Goal: Contribute content

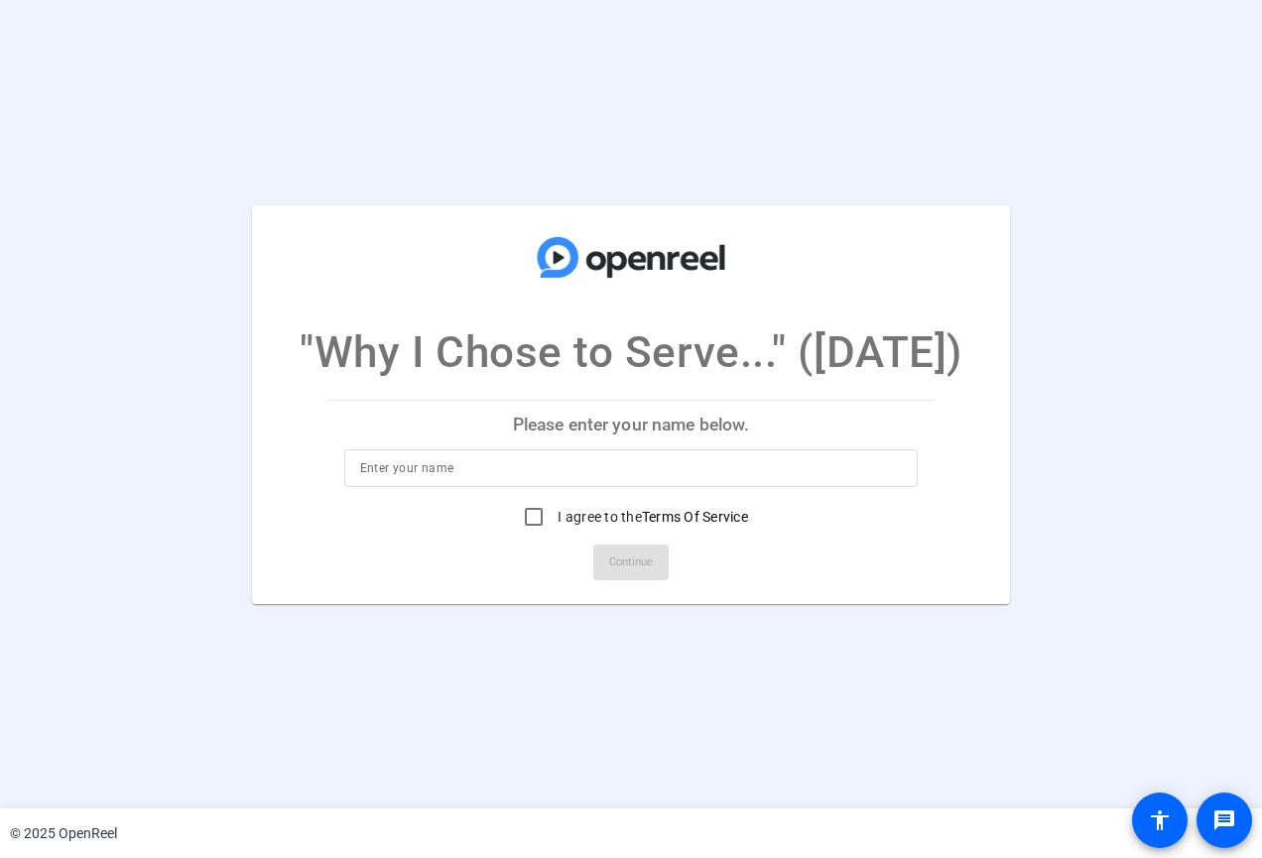
click at [610, 471] on input at bounding box center [631, 468] width 543 height 24
type input "[PERSON_NAME]"
click at [536, 514] on input "I agree to the Terms Of Service" at bounding box center [534, 517] width 40 height 40
checkbox input "true"
click at [653, 570] on span "Continue" at bounding box center [631, 562] width 44 height 30
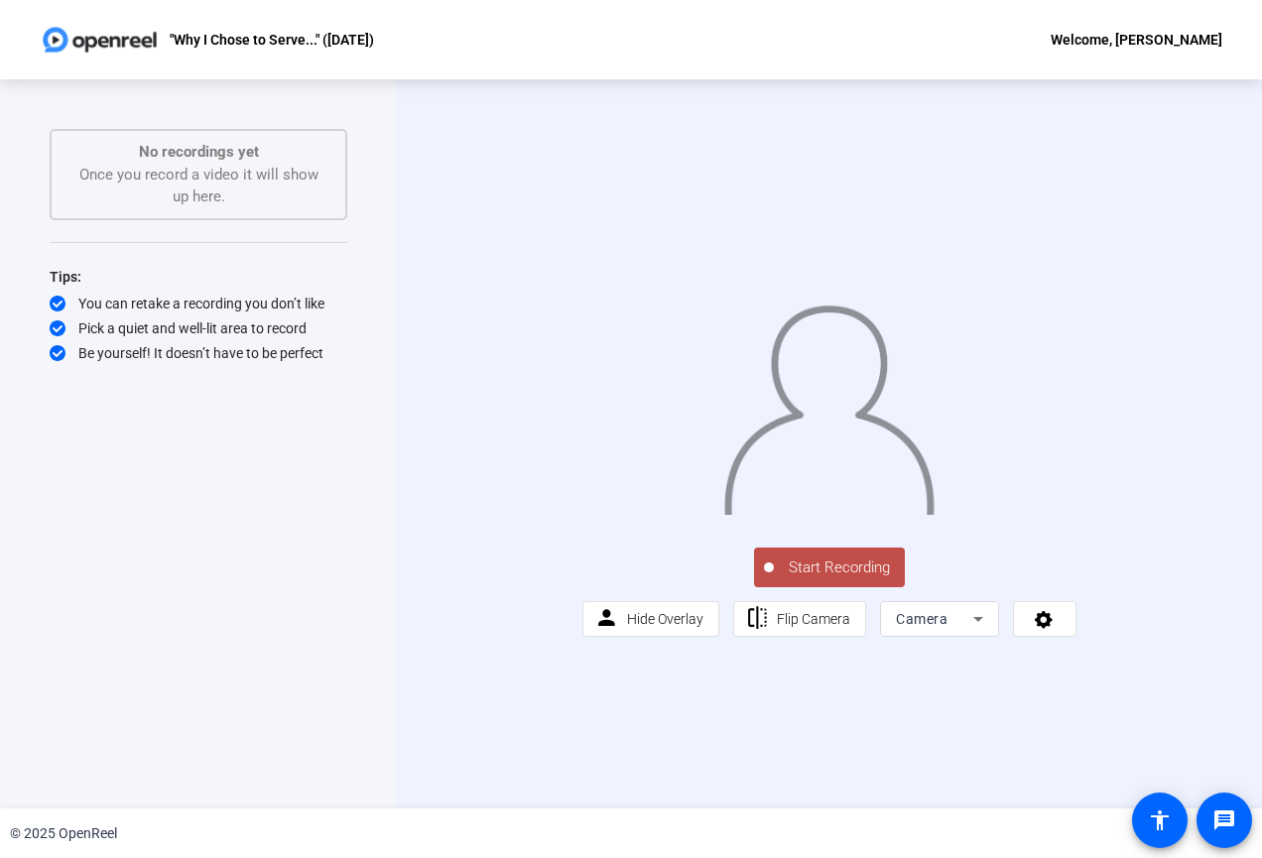
click at [831, 579] on span "Start Recording" at bounding box center [839, 567] width 131 height 23
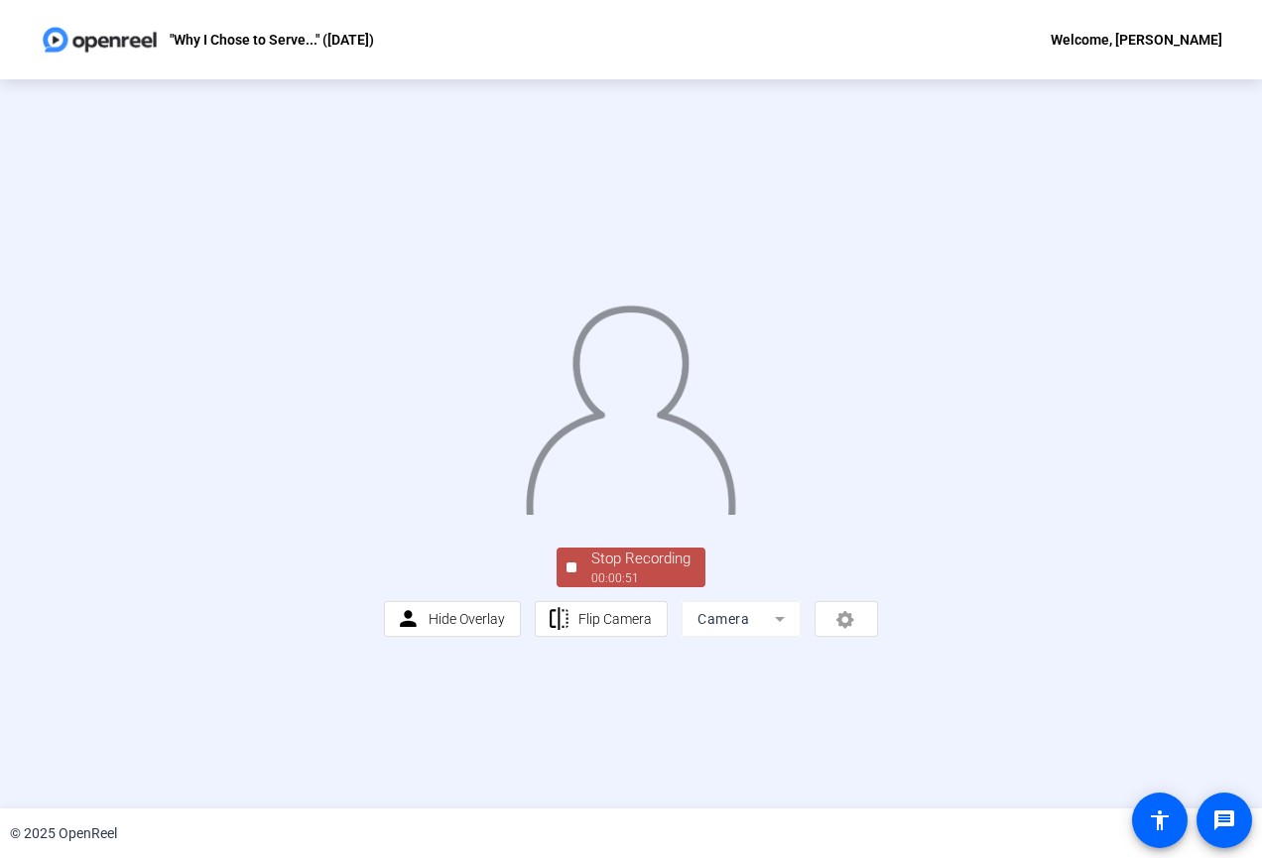
click at [689, 588] on span "Stop Recording 00:00:51" at bounding box center [640, 567] width 129 height 41
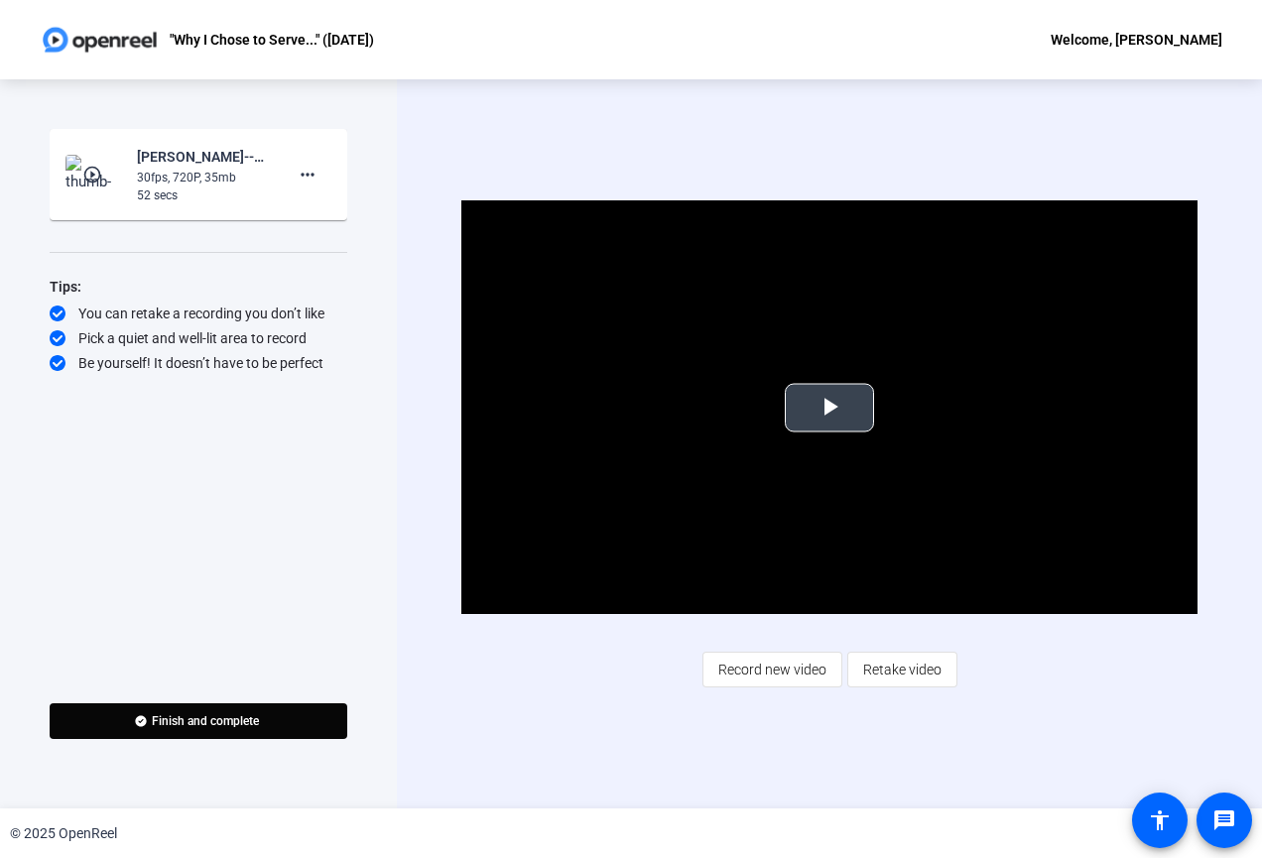
click at [829, 408] on span "Video Player" at bounding box center [829, 408] width 0 height 0
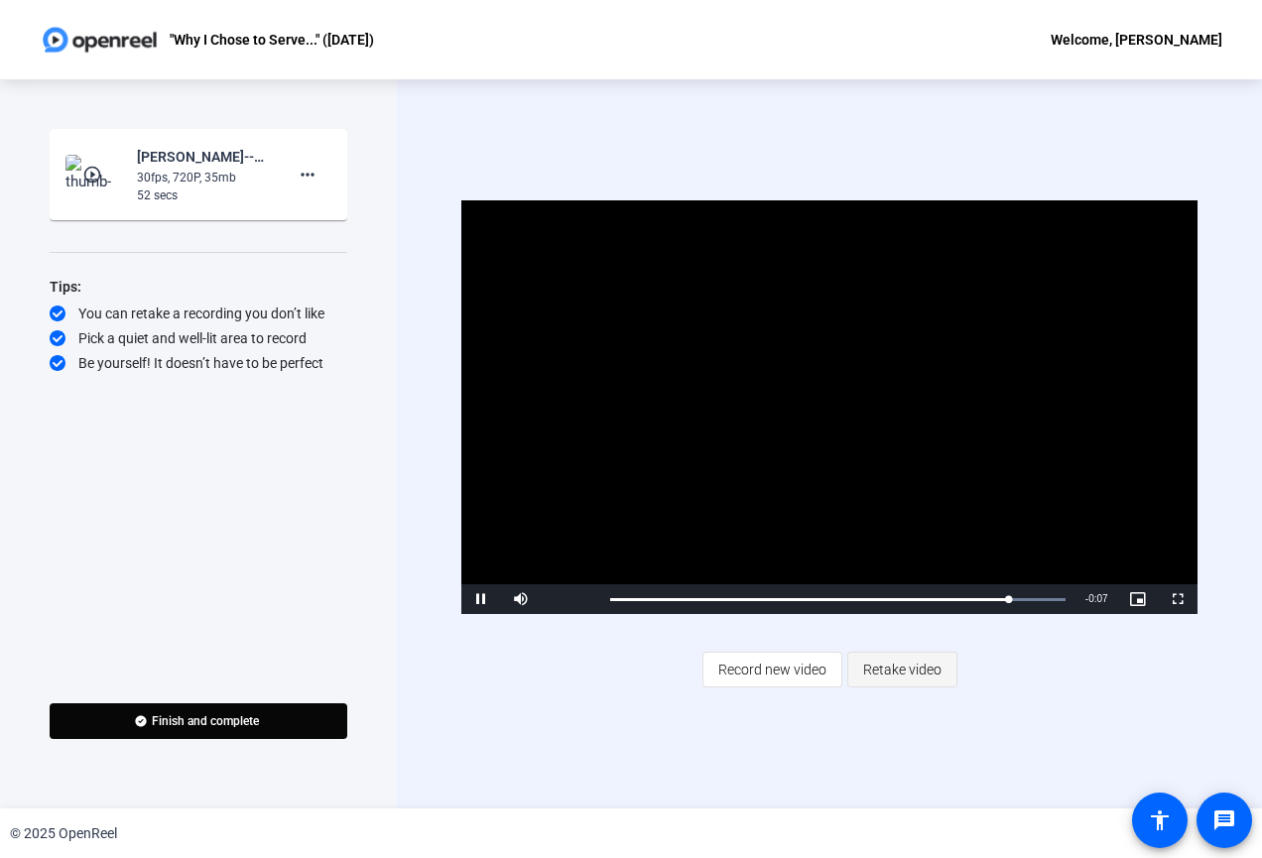
click at [894, 669] on span "Retake video" at bounding box center [902, 670] width 78 height 38
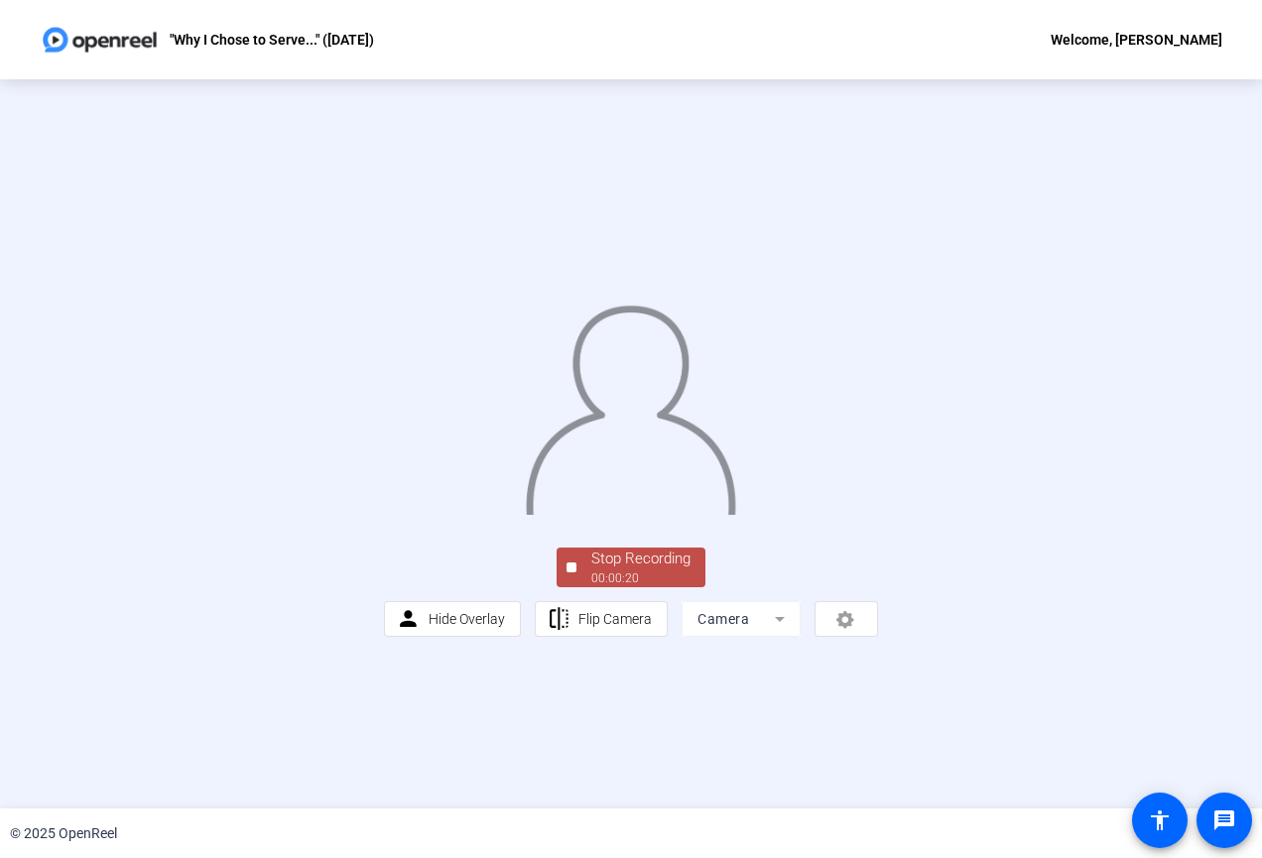
click at [623, 570] on div "Stop Recording" at bounding box center [640, 558] width 99 height 23
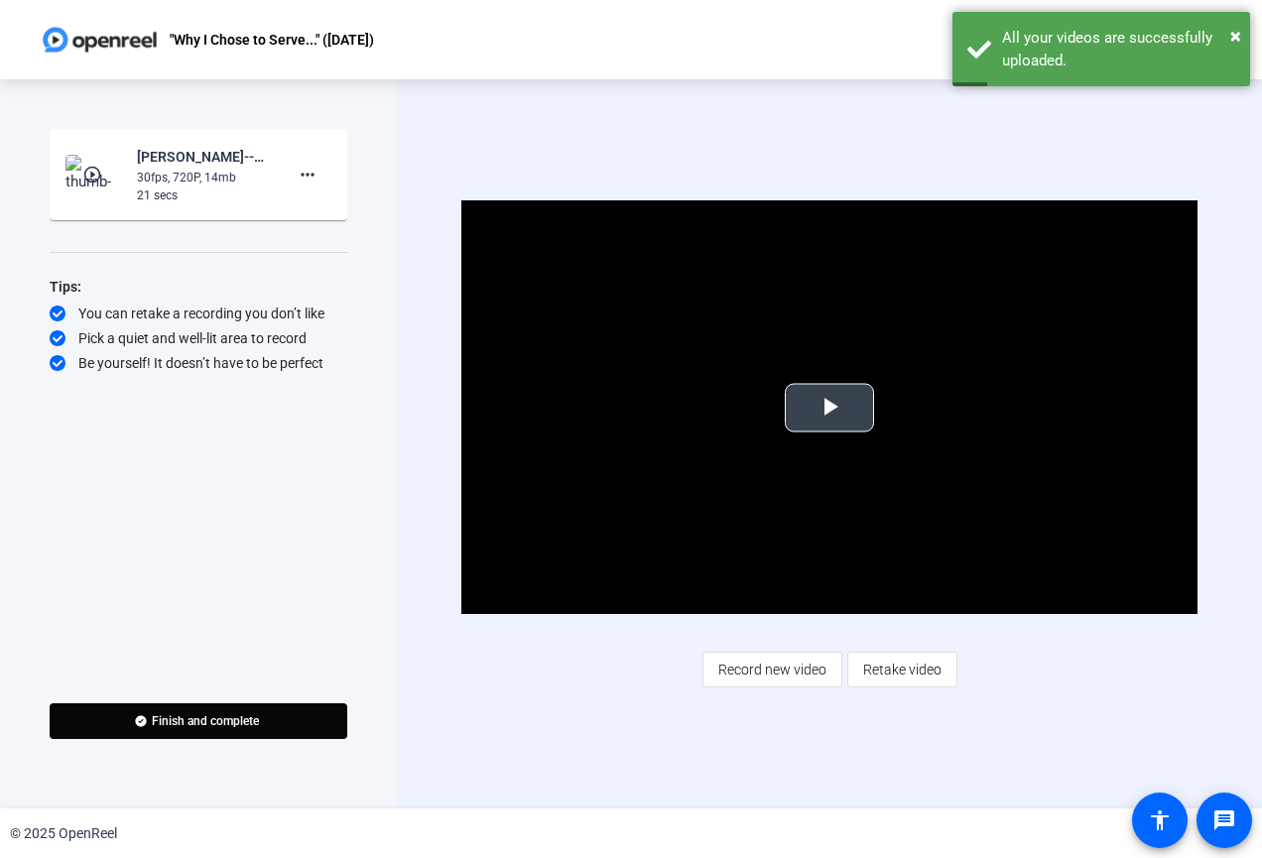
click at [829, 408] on span "Video Player" at bounding box center [829, 408] width 0 height 0
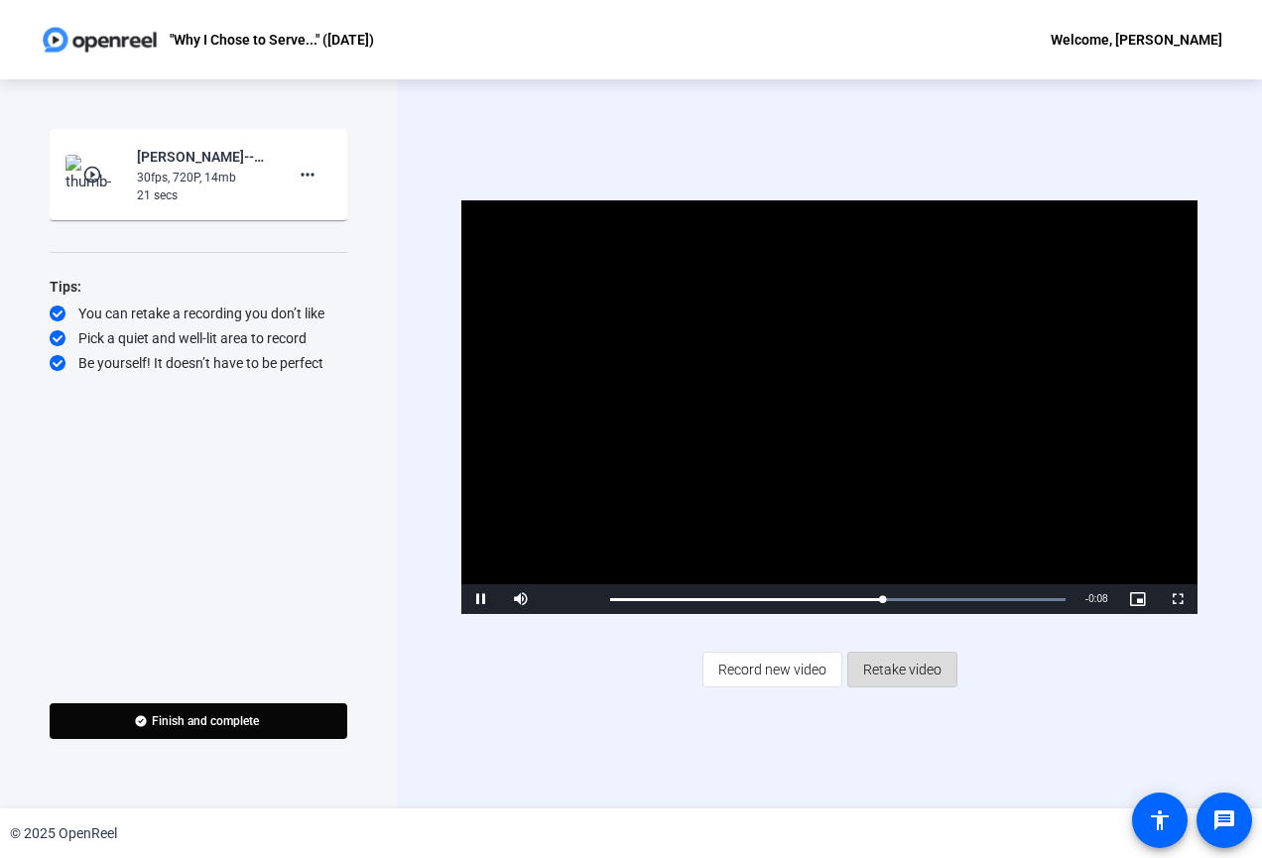
click at [909, 671] on span "Retake video" at bounding box center [902, 670] width 78 height 38
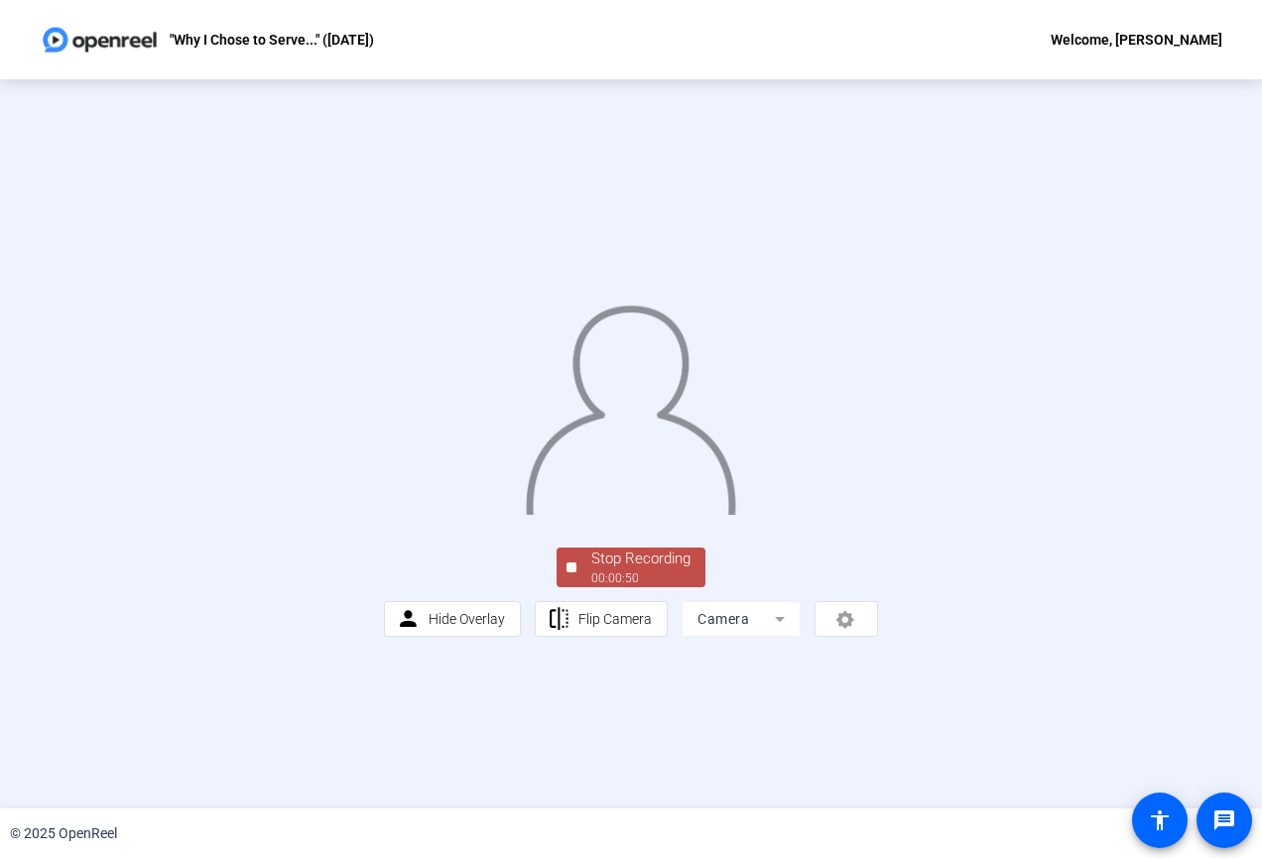
click at [632, 570] on div "Stop Recording" at bounding box center [640, 558] width 99 height 23
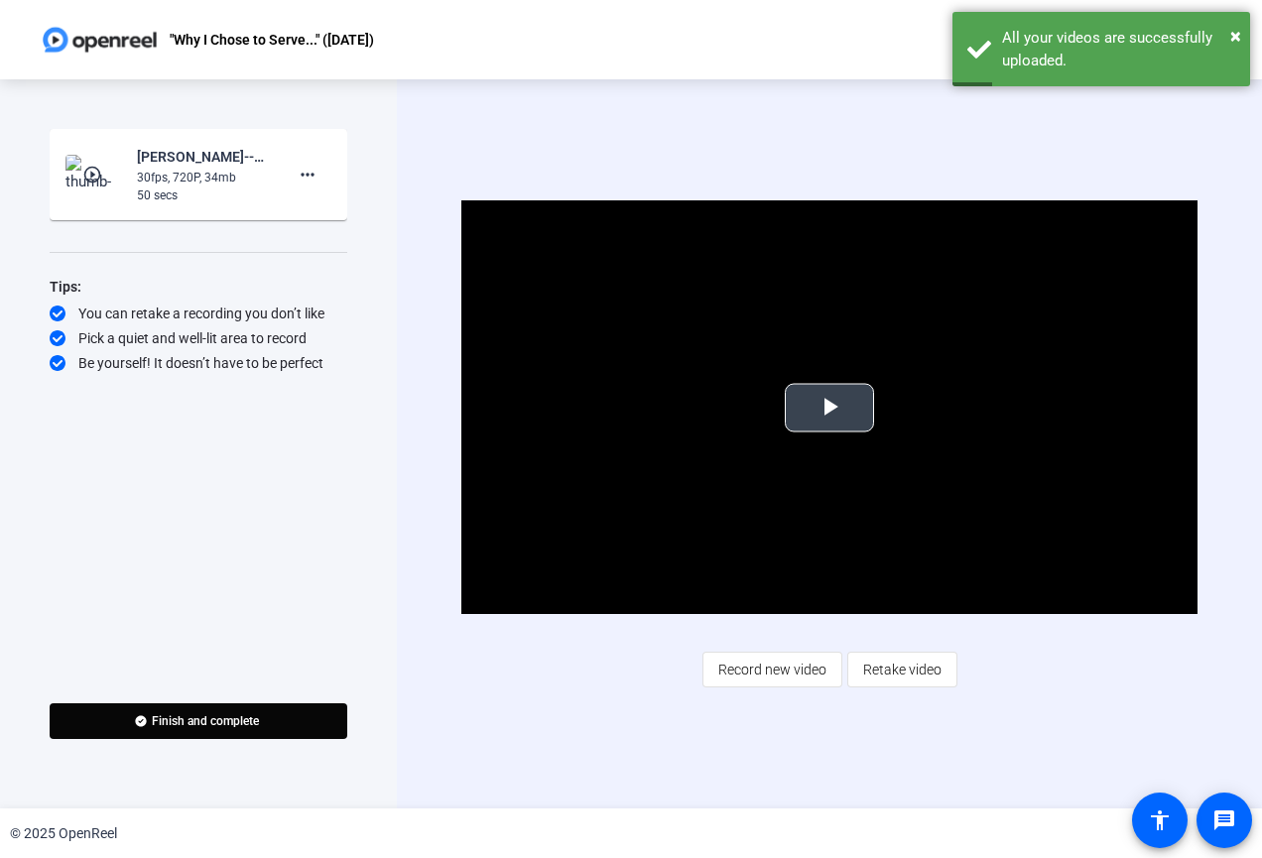
click at [829, 408] on span "Video Player" at bounding box center [829, 408] width 0 height 0
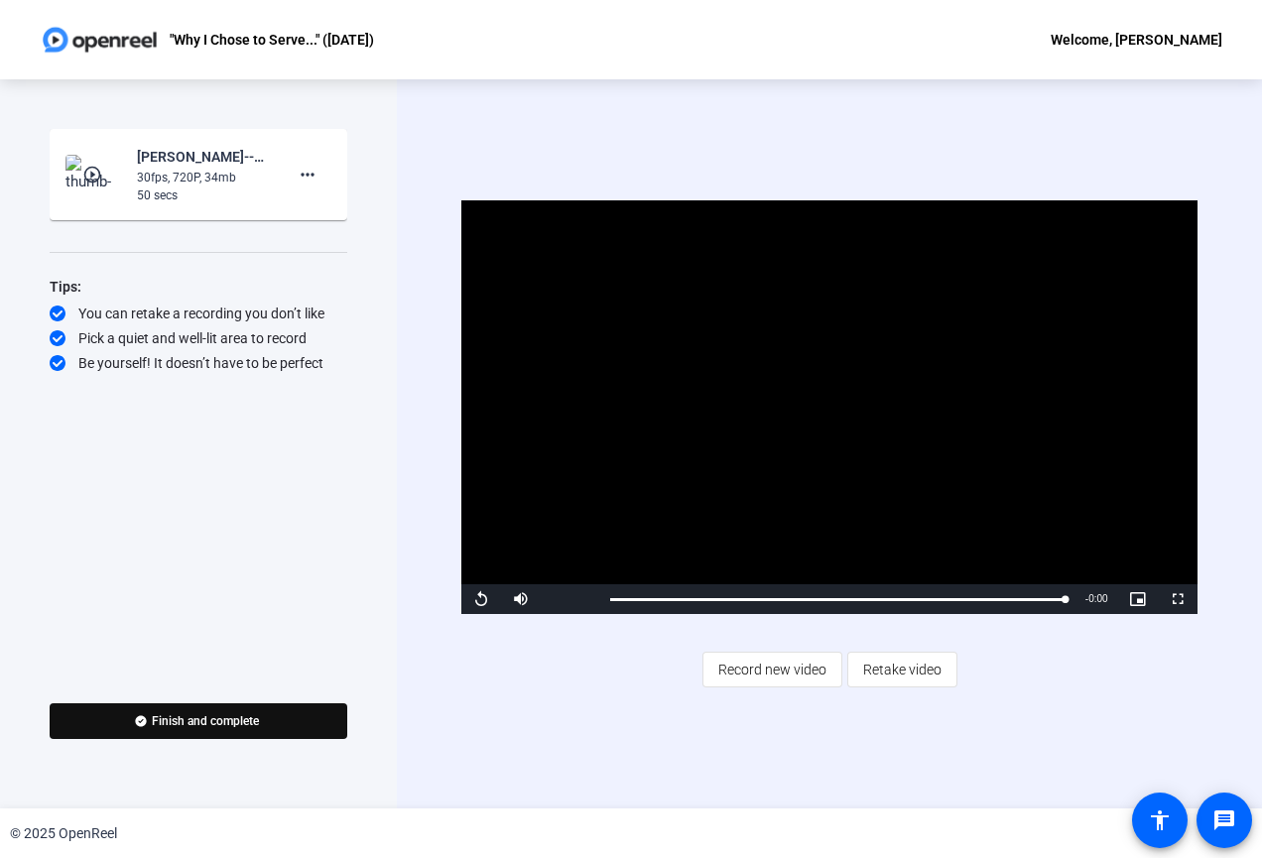
click at [248, 719] on span "Finish and complete" at bounding box center [205, 721] width 107 height 16
